Goal: Task Accomplishment & Management: Use online tool/utility

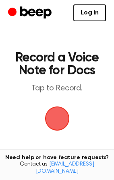
click at [54, 114] on span "button" at bounding box center [57, 119] width 26 height 26
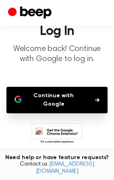
scroll to position [40, 0]
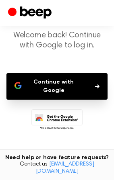
click at [56, 82] on button "Continue with Google" at bounding box center [56, 86] width 101 height 27
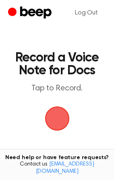
click at [55, 113] on span "button" at bounding box center [56, 118] width 31 height 31
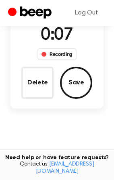
scroll to position [40, 0]
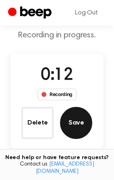
click at [68, 120] on button "Save" at bounding box center [76, 123] width 32 height 32
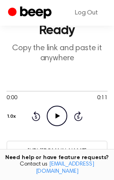
click at [55, 108] on icon "Play Audio" at bounding box center [57, 116] width 20 height 20
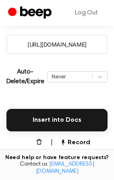
scroll to position [161, 0]
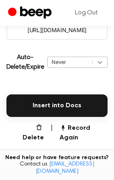
click at [98, 62] on icon at bounding box center [100, 62] width 5 height 3
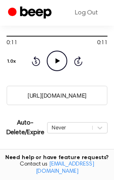
scroll to position [87, 0]
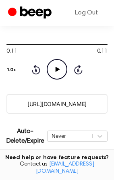
click at [56, 65] on icon "Play Audio" at bounding box center [57, 69] width 20 height 20
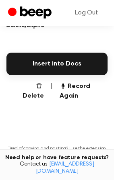
scroll to position [207, 0]
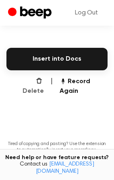
click at [31, 82] on button "Delete" at bounding box center [30, 86] width 28 height 19
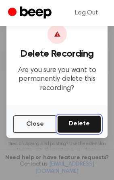
click at [76, 125] on button "Delete" at bounding box center [79, 124] width 44 height 18
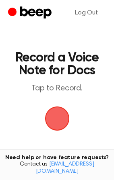
click at [49, 117] on span "button" at bounding box center [57, 118] width 22 height 22
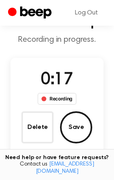
scroll to position [37, 0]
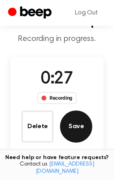
click at [79, 119] on button "Save" at bounding box center [76, 126] width 32 height 32
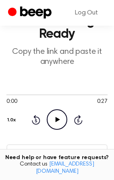
click at [55, 120] on icon at bounding box center [57, 119] width 4 height 5
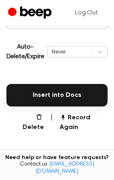
scroll to position [172, 0]
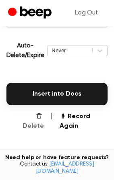
click at [33, 116] on button "Delete" at bounding box center [30, 121] width 28 height 19
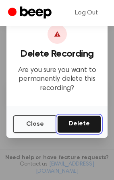
click at [75, 122] on button "Delete" at bounding box center [79, 124] width 44 height 18
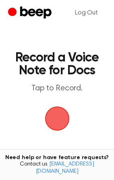
drag, startPoint x: 53, startPoint y: 121, endPoint x: 17, endPoint y: 123, distance: 35.9
click at [17, 123] on main "Record a Voice Note for Docs Tap to Record. Tired of copying and pasting? Use t…" at bounding box center [57, 132] width 114 height 264
click at [55, 120] on span "button" at bounding box center [57, 118] width 22 height 22
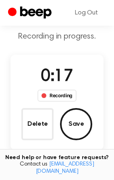
scroll to position [42, 0]
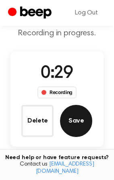
click at [71, 113] on button "Save" at bounding box center [76, 121] width 32 height 32
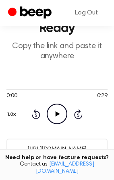
click at [56, 108] on icon "Play Audio" at bounding box center [57, 114] width 20 height 20
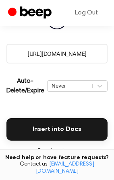
scroll to position [143, 0]
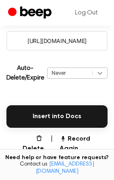
click at [101, 78] on div at bounding box center [99, 73] width 15 height 10
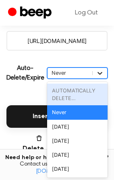
scroll to position [151, 0]
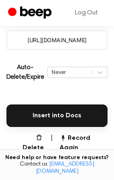
click at [41, 59] on div "Auto-Delete/Expire Never | Download" at bounding box center [56, 72] width 101 height 32
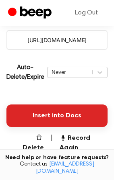
click at [60, 113] on button "Insert into Docs" at bounding box center [56, 115] width 101 height 22
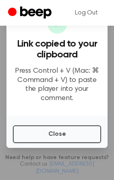
scroll to position [70, 0]
drag, startPoint x: 112, startPoint y: 59, endPoint x: 110, endPoint y: 51, distance: 8.3
click at [110, 51] on div at bounding box center [57, 90] width 114 height 180
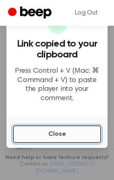
click at [69, 138] on button "Close" at bounding box center [57, 134] width 88 height 18
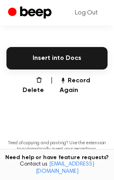
scroll to position [207, 0]
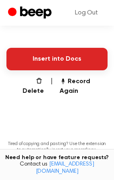
click at [46, 60] on button "Insert into Docs" at bounding box center [56, 59] width 101 height 22
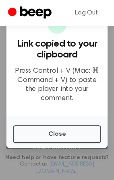
scroll to position [113, 0]
drag, startPoint x: 109, startPoint y: 50, endPoint x: 108, endPoint y: 44, distance: 6.2
click at [111, 45] on div at bounding box center [57, 90] width 114 height 180
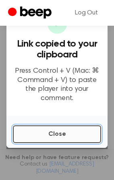
click at [52, 132] on button "Close" at bounding box center [57, 134] width 88 height 18
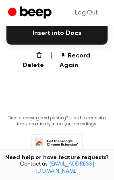
scroll to position [247, 0]
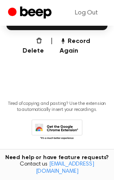
click at [59, 119] on icon at bounding box center [56, 130] width 51 height 22
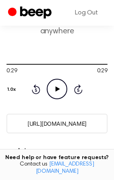
scroll to position [80, 0]
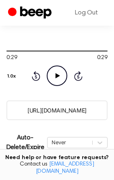
click at [49, 110] on input "https://beep.audio/qgstVbC" at bounding box center [56, 110] width 101 height 20
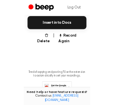
scroll to position [247, 0]
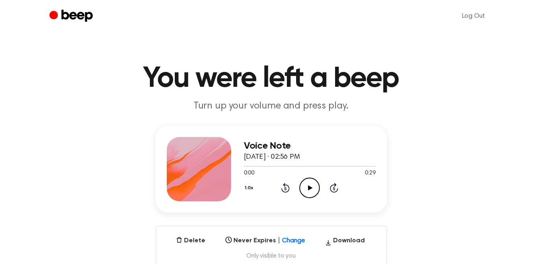
click at [308, 188] on icon at bounding box center [310, 187] width 4 height 5
click at [308, 185] on icon at bounding box center [310, 187] width 4 height 5
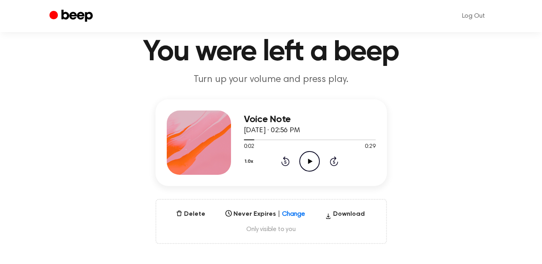
scroll to position [40, 0]
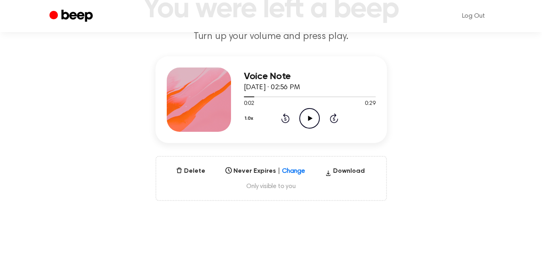
click at [284, 174] on div "Select..." at bounding box center [265, 168] width 86 height 11
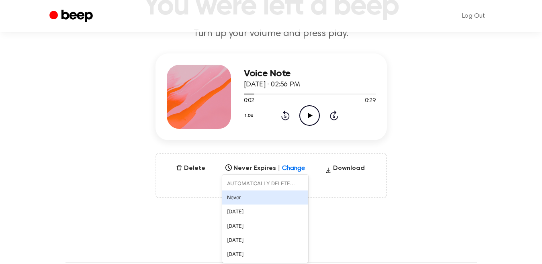
scroll to position [74, 0]
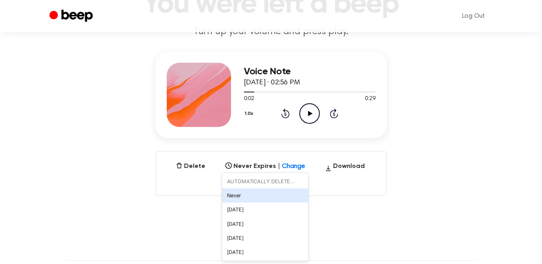
click at [99, 186] on div "Voice Note [DATE] · 02:56 PM 0:02 0:29 Your browser does not support the [objec…" at bounding box center [271, 123] width 523 height 145
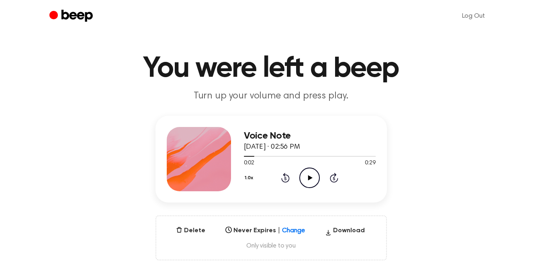
scroll to position [0, 0]
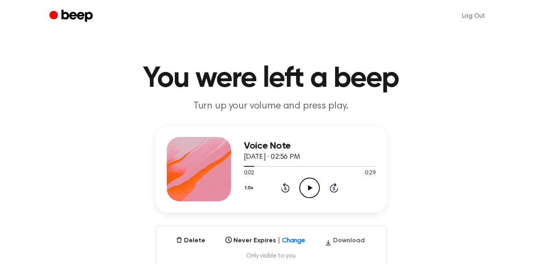
click at [343, 239] on button "Download" at bounding box center [345, 242] width 46 height 13
